Goal: Task Accomplishment & Management: Manage account settings

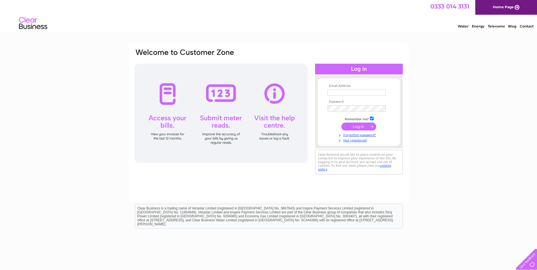
type input "[EMAIL_ADDRESS][DOMAIN_NAME]"
click at [363, 125] on input "submit" at bounding box center [359, 127] width 35 height 8
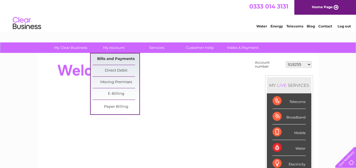
click at [131, 58] on link "Bills and Payments" at bounding box center [116, 59] width 47 height 11
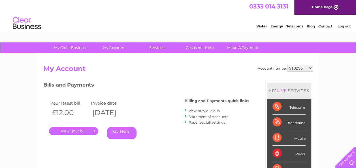
click at [85, 130] on link "." at bounding box center [73, 131] width 49 height 8
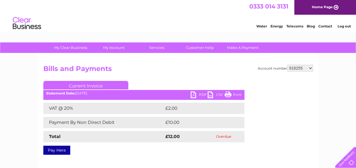
click at [301, 68] on select "918255 918931 935260 954825 976031 976375 983619 987526 991567 1080197 1090330 …" at bounding box center [300, 68] width 26 height 7
select select "918931"
click at [287, 65] on select "918255 918931 935260 954825 976031 976375 983619 987526 991567 1080197 1090330 …" at bounding box center [300, 68] width 26 height 7
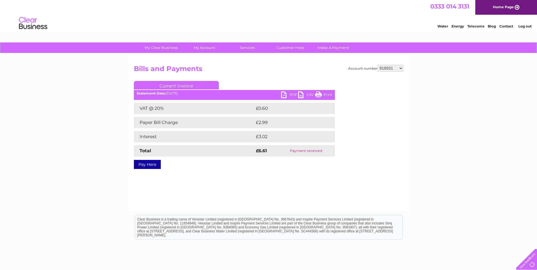
click at [398, 66] on select "918255 918931 935260 954825 976031 976375 983619 987526 991567 1080197 1090330 …" at bounding box center [391, 68] width 26 height 7
select select "935260"
click at [378, 65] on select "918255 918931 935260 954825 976031 976375 983619 987526 991567 1080197 1090330 …" at bounding box center [391, 68] width 26 height 7
click at [290, 94] on link "PDF" at bounding box center [289, 95] width 17 height 8
click at [385, 67] on select "918255 918931 935260 954825 976031 976375 983619 987526 991567 1080197 1090330 …" at bounding box center [391, 68] width 26 height 7
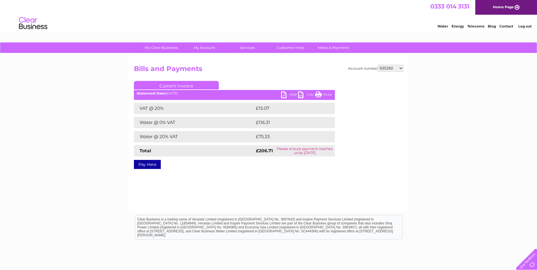
select select "954825"
click at [378, 65] on select "918255 918931 935260 954825 976031 976375 983619 987526 991567 1080197 1090330 …" at bounding box center [391, 68] width 26 height 7
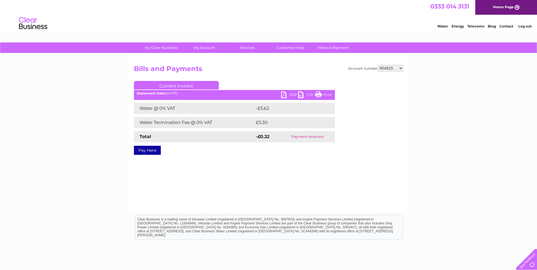
click at [393, 70] on select "918255 918931 935260 954825 976031 976375 983619 987526 991567 1080197 1090330 …" at bounding box center [391, 68] width 26 height 7
select select "976031"
click at [378, 65] on select "918255 918931 935260 954825 976031 976375 983619 987526 991567 1080197 1090330 …" at bounding box center [391, 68] width 26 height 7
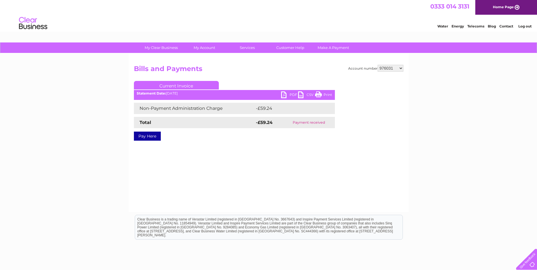
click at [404, 69] on div "Account number 918255 918931 935260 954825 976031 976375 983619 987526 991567 1…" at bounding box center [269, 133] width 280 height 159
click at [402, 68] on select "918255 918931 935260 954825 976031 976375 983619 987526 991567 1080197 1090330 …" at bounding box center [391, 68] width 26 height 7
select select "976375"
click at [378, 65] on select "918255 918931 935260 954825 976031 976375 983619 987526 991567 1080197 1090330 …" at bounding box center [391, 68] width 26 height 7
click at [386, 67] on select "918255 918931 935260 954825 976031 976375 983619 987526 991567 1080197 1090330 …" at bounding box center [391, 68] width 26 height 7
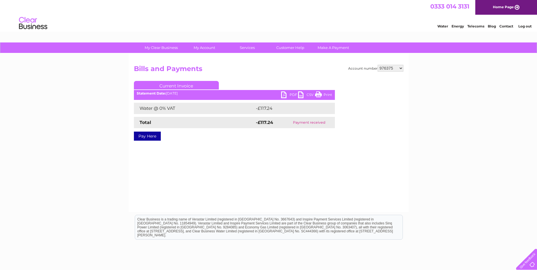
select select "983619"
click at [378, 65] on select "918255 918931 935260 954825 976031 976375 983619 987526 991567 1080197 1090330 …" at bounding box center [391, 68] width 26 height 7
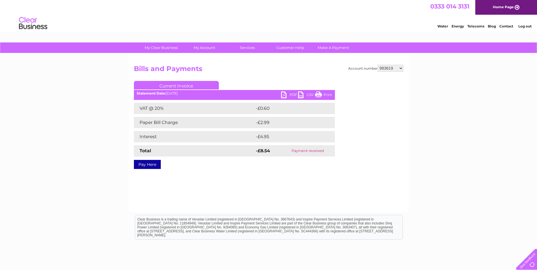
click at [382, 66] on select "918255 918931 935260 954825 976031 976375 983619 987526 991567 1080197 1090330 …" at bounding box center [391, 68] width 26 height 7
select select "987526"
click at [378, 65] on select "918255 918931 935260 954825 976031 976375 983619 987526 991567 1080197 1090330 …" at bounding box center [391, 68] width 26 height 7
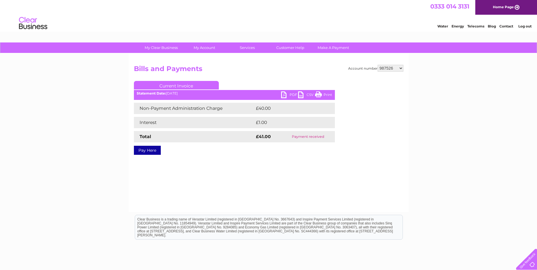
click at [382, 69] on select "918255 918931 935260 954825 976031 976375 983619 987526 991567 1080197 1090330 …" at bounding box center [391, 68] width 26 height 7
select select "991567"
click at [378, 65] on select "918255 918931 935260 954825 976031 976375 983619 987526 991567 1080197 1090330 …" at bounding box center [391, 68] width 26 height 7
click at [397, 65] on select "918255 918931 935260 954825 976031 976375 983619 987526 991567 1080197 1090330 …" at bounding box center [391, 68] width 26 height 7
select select "1080197"
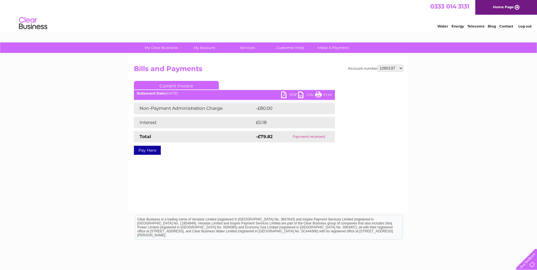
click at [378, 65] on select "918255 918931 935260 954825 976031 976375 983619 987526 991567 1080197 1090330 …" at bounding box center [391, 68] width 26 height 7
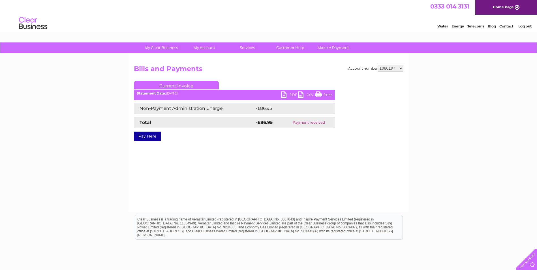
click at [384, 68] on select "918255 918931 935260 954825 976031 976375 983619 987526 991567 1080197 1090330 …" at bounding box center [391, 68] width 26 height 7
select select "1090330"
click at [378, 65] on select "918255 918931 935260 954825 976031 976375 983619 987526 991567 1080197 1090330 …" at bounding box center [391, 68] width 26 height 7
click at [398, 71] on select "918255 918931 935260 954825 976031 976375 983619 987526 991567 1080197 1090330 …" at bounding box center [391, 68] width 26 height 7
select select "1091910"
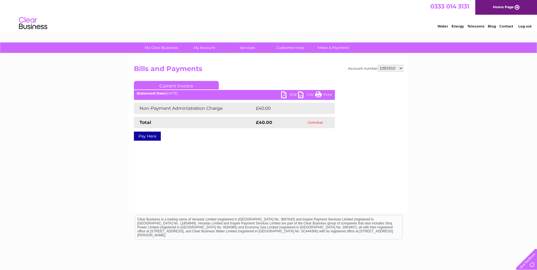
click at [378, 65] on select "918255 918931 935260 954825 976031 976375 983619 987526 991567 1080197 1090330 …" at bounding box center [391, 68] width 26 height 7
click at [289, 93] on link "PDF" at bounding box center [289, 95] width 17 height 8
click at [391, 69] on select "918255 918931 935260 954825 976031 976375 983619 987526 991567 1080197 1090330 …" at bounding box center [391, 68] width 26 height 7
select select "1118225"
click at [378, 65] on select "918255 918931 935260 954825 976031 976375 983619 987526 991567 1080197 1090330 …" at bounding box center [391, 68] width 26 height 7
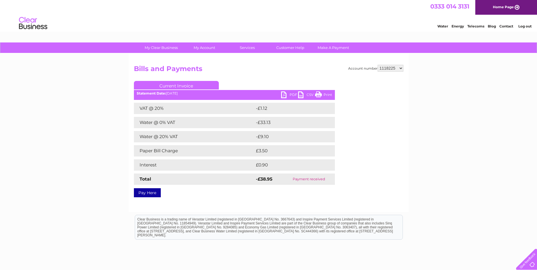
click at [397, 64] on div "Account number 918255 918931 935260 954825 976031 976375 983619 987526 991567 1…" at bounding box center [269, 133] width 280 height 159
click at [401, 69] on select "918255 918931 935260 954825 976031 976375 983619 987526 991567 1080197 1090330 …" at bounding box center [391, 68] width 26 height 7
select select "1122489"
click at [378, 65] on select "918255 918931 935260 954825 976031 976375 983619 987526 991567 1080197 1090330 …" at bounding box center [391, 68] width 26 height 7
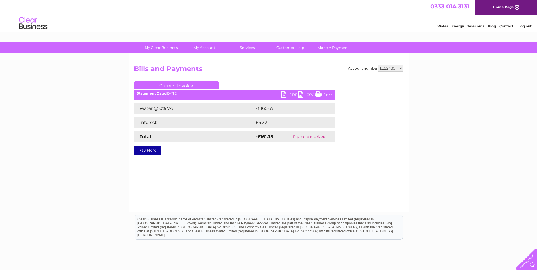
click at [387, 69] on select "918255 918931 935260 954825 976031 976375 983619 987526 991567 1080197 1090330 …" at bounding box center [391, 68] width 26 height 7
select select "1124891"
click at [378, 65] on select "918255 918931 935260 954825 976031 976375 983619 987526 991567 1080197 1090330 …" at bounding box center [391, 68] width 26 height 7
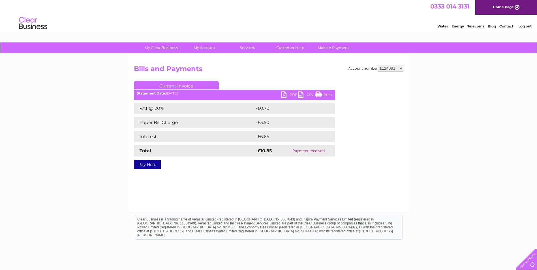
click at [400, 66] on select "918255 918931 935260 954825 976031 976375 983619 987526 991567 1080197 1090330 …" at bounding box center [391, 68] width 26 height 7
select select "1137220"
click at [378, 65] on select "918255 918931 935260 954825 976031 976375 983619 987526 991567 1080197 1090330 …" at bounding box center [391, 68] width 26 height 7
click at [389, 69] on select "918255 918931 935260 954825 976031 976375 983619 987526 991567 1080197 1090330 …" at bounding box center [391, 68] width 26 height 7
select select "1139987"
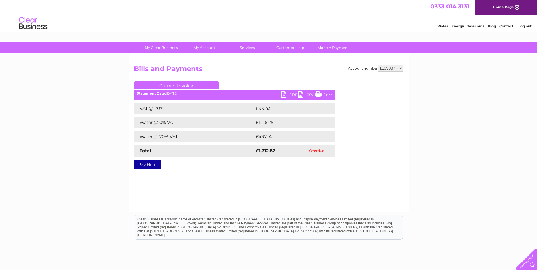
click at [378, 65] on select "918255 918931 935260 954825 976031 976375 983619 987526 991567 1080197 1090330 …" at bounding box center [391, 68] width 26 height 7
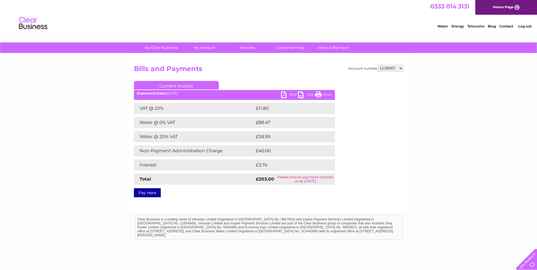
click at [286, 93] on link "PDF" at bounding box center [289, 95] width 17 height 8
click at [387, 69] on select "918255 918931 935260 954825 976031 976375 983619 987526 991567 1080197 1090330 …" at bounding box center [391, 68] width 26 height 7
select select "1146725"
click at [378, 65] on select "918255 918931 935260 954825 976031 976375 983619 987526 991567 1080197 1090330 …" at bounding box center [391, 68] width 26 height 7
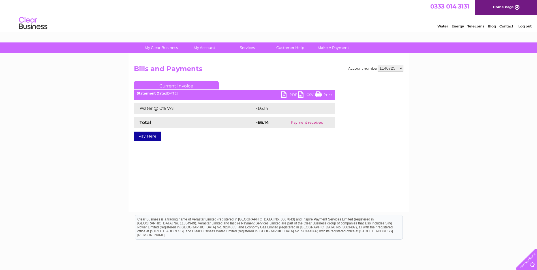
click at [402, 68] on select "918255 918931 935260 954825 976031 976375 983619 987526 991567 1080197 1090330 …" at bounding box center [391, 68] width 26 height 7
select select "1148016"
click at [378, 65] on select "918255 918931 935260 954825 976031 976375 983619 987526 991567 1080197 1090330 …" at bounding box center [391, 68] width 26 height 7
click at [401, 67] on select "918255 918931 935260 954825 976031 976375 983619 987526 991567 1080197 1090330 …" at bounding box center [391, 68] width 26 height 7
select select "3025132"
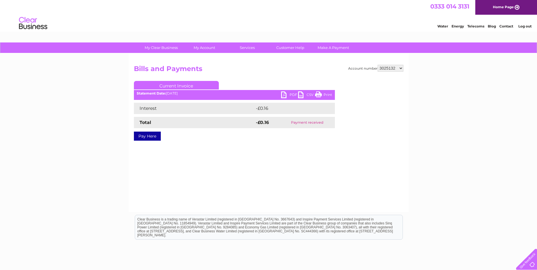
click at [378, 65] on select "918255 918931 935260 954825 976031 976375 983619 987526 991567 1080197 1090330 …" at bounding box center [391, 68] width 26 height 7
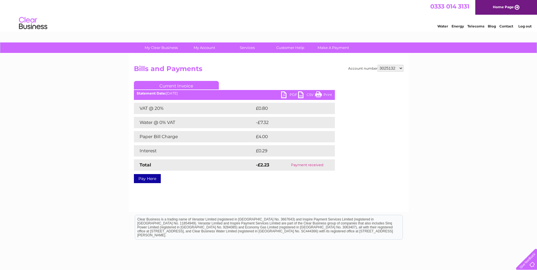
click at [401, 67] on select "918255 918931 935260 954825 976031 976375 983619 987526 991567 1080197 1090330 …" at bounding box center [391, 68] width 26 height 7
select select "30264707"
click at [378, 65] on select "918255 918931 935260 954825 976031 976375 983619 987526 991567 1080197 1090330 …" at bounding box center [391, 68] width 26 height 7
click at [394, 70] on select "918255 918931 935260 954825 976031 976375 983619 987526 991567 1080197 1090330 …" at bounding box center [391, 68] width 26 height 7
select select "30284404"
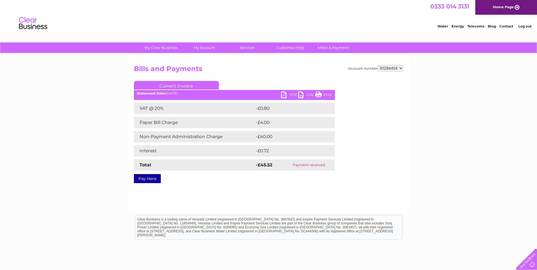
click at [378, 65] on select "918255 918931 935260 954825 976031 976375 983619 987526 991567 1080197 1090330 …" at bounding box center [391, 68] width 26 height 7
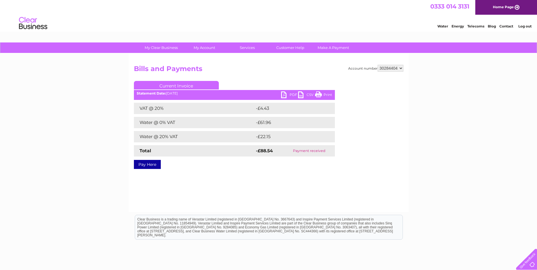
click at [387, 67] on select "918255 918931 935260 954825 976031 976375 983619 987526 991567 1080197 1090330 …" at bounding box center [391, 68] width 26 height 7
select select "30288150"
click at [378, 65] on select "918255 918931 935260 954825 976031 976375 983619 987526 991567 1080197 1090330 …" at bounding box center [391, 68] width 26 height 7
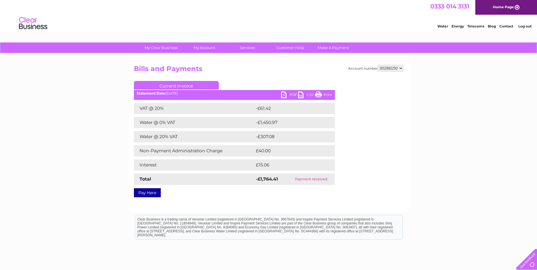
click at [385, 67] on select "918255 918931 935260 954825 976031 976375 983619 987526 991567 1080197 1090330 …" at bounding box center [391, 68] width 26 height 7
select select "30292522"
click at [378, 65] on select "918255 918931 935260 954825 976031 976375 983619 987526 991567 1080197 1090330 …" at bounding box center [391, 68] width 26 height 7
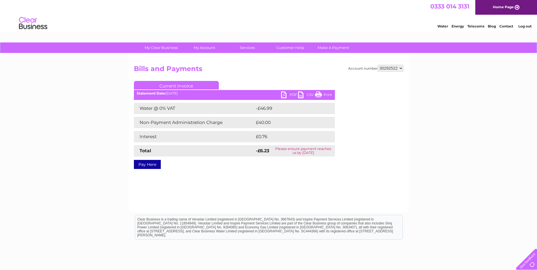
click at [289, 95] on link "PDF" at bounding box center [289, 95] width 17 height 8
click at [324, 71] on h2 "Bills and Payments" at bounding box center [269, 70] width 270 height 11
click at [389, 67] on select "918255 918931 935260 954825 976031 976375 983619 987526 991567 1080197 1090330 …" at bounding box center [391, 68] width 26 height 7
select select "30298673"
click at [378, 65] on select "918255 918931 935260 954825 976031 976375 983619 987526 991567 1080197 1090330 …" at bounding box center [391, 68] width 26 height 7
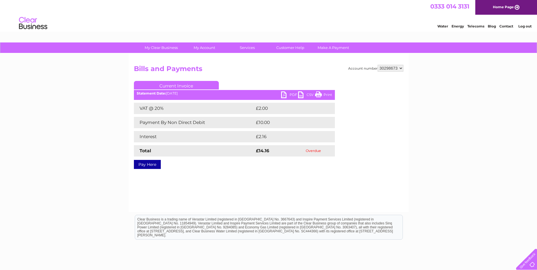
click at [388, 67] on select "918255 918931 935260 954825 976031 976375 983619 987526 991567 1080197 1090330 …" at bounding box center [391, 68] width 26 height 7
select select "30301324"
click at [378, 65] on select "918255 918931 935260 954825 976031 976375 983619 987526 991567 1080197 1090330 …" at bounding box center [391, 68] width 26 height 7
